Goal: Information Seeking & Learning: Learn about a topic

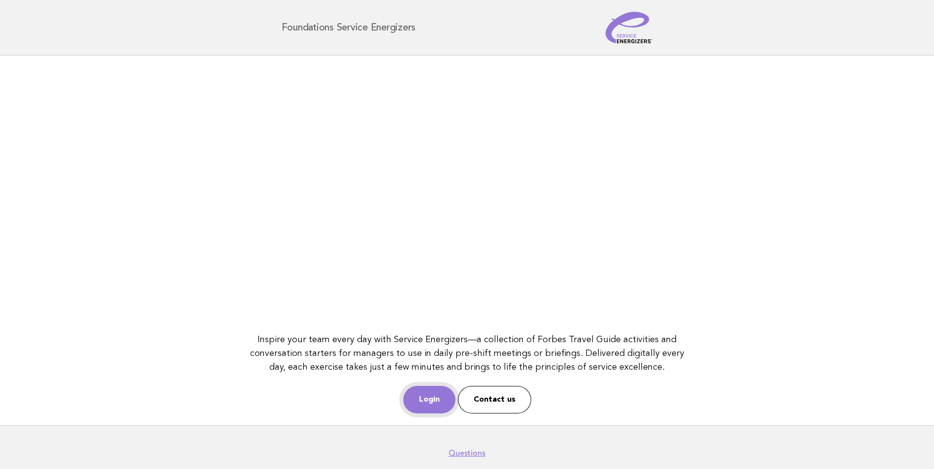
click at [424, 401] on link "Login" at bounding box center [429, 400] width 52 height 28
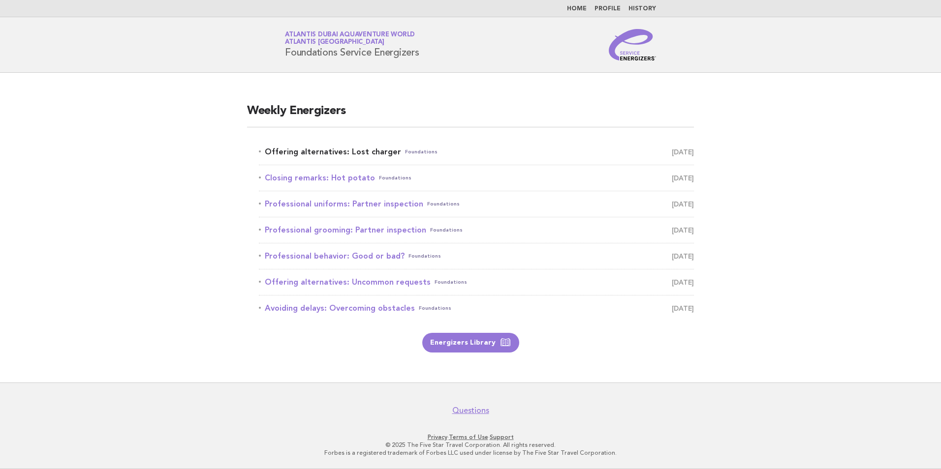
click at [355, 156] on link "Offering alternatives: Lost charger Foundations September 29" at bounding box center [476, 152] width 435 height 14
